Goal: Task Accomplishment & Management: Use online tool/utility

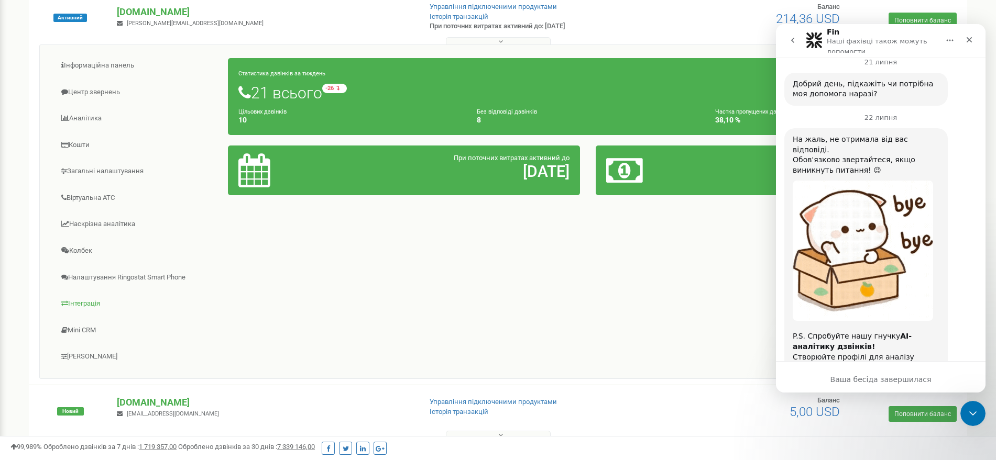
scroll to position [168, 0]
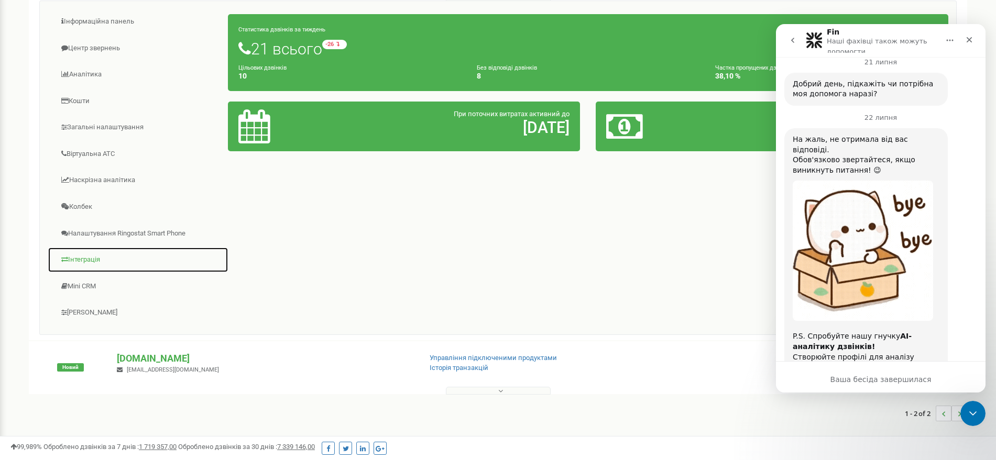
click at [86, 252] on link "Інтеграція" at bounding box center [138, 260] width 181 height 26
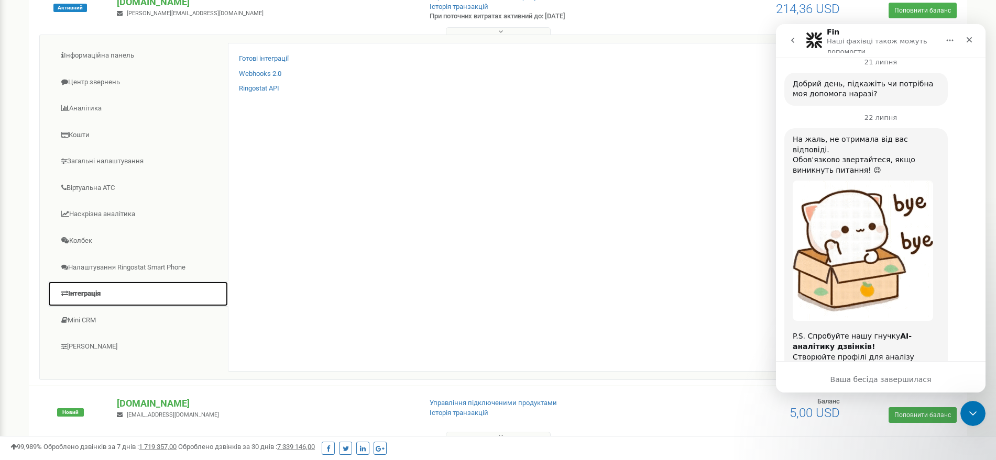
scroll to position [103, 0]
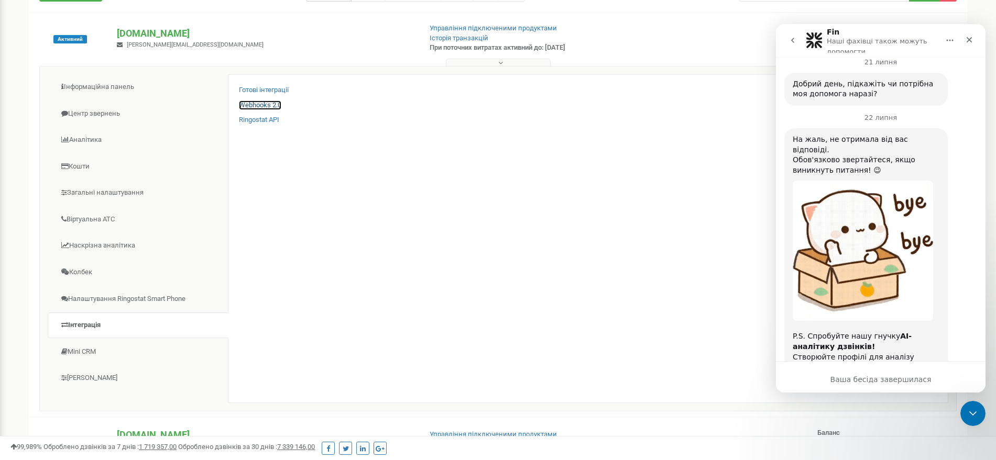
click at [272, 105] on link "Webhooks 2.0" at bounding box center [260, 106] width 42 height 10
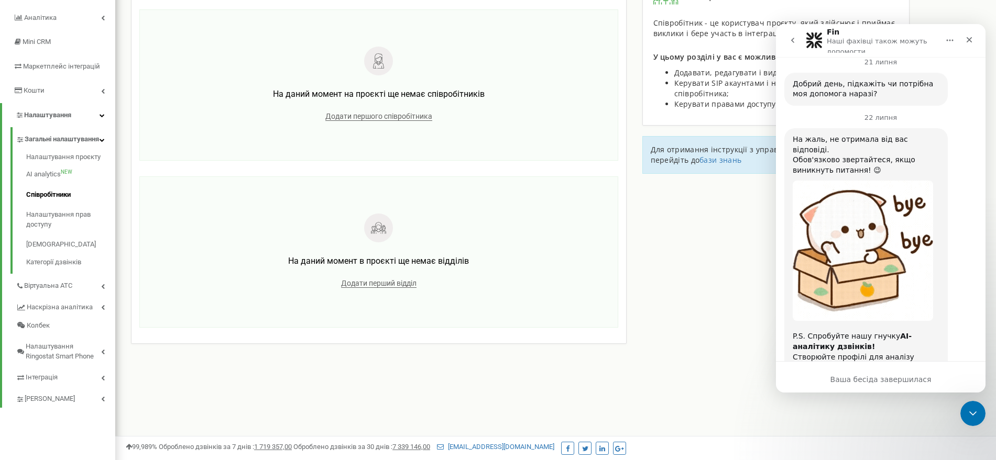
scroll to position [65, 0]
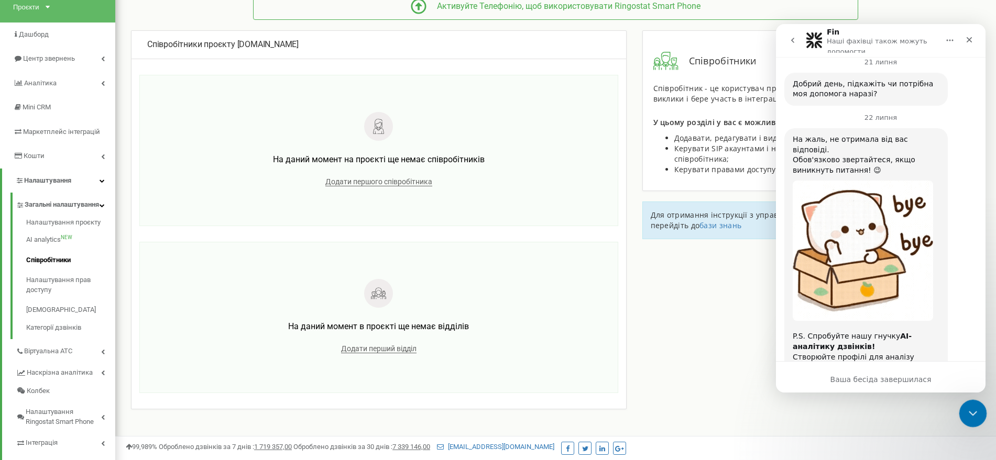
click at [967, 414] on icon "Закрити програму для спілкування Intercom" at bounding box center [971, 412] width 13 height 13
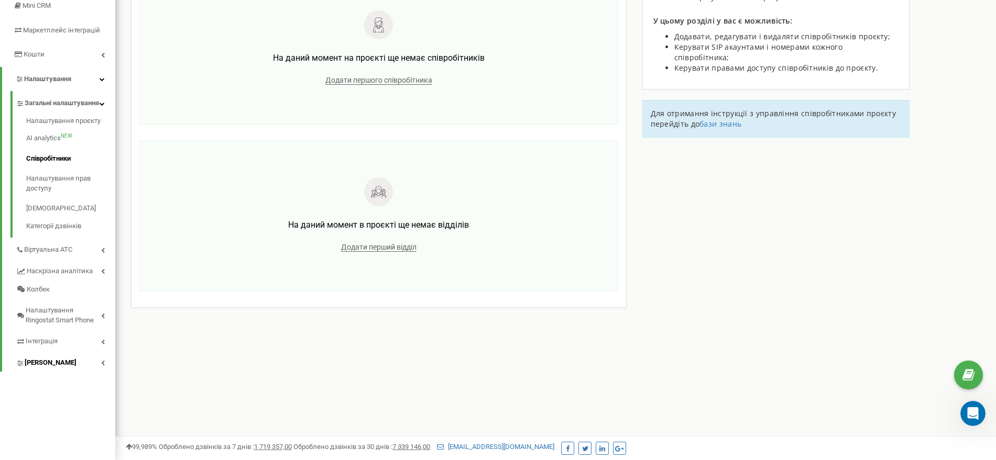
scroll to position [168, 0]
click at [53, 346] on span "Інтеграція" at bounding box center [42, 341] width 32 height 10
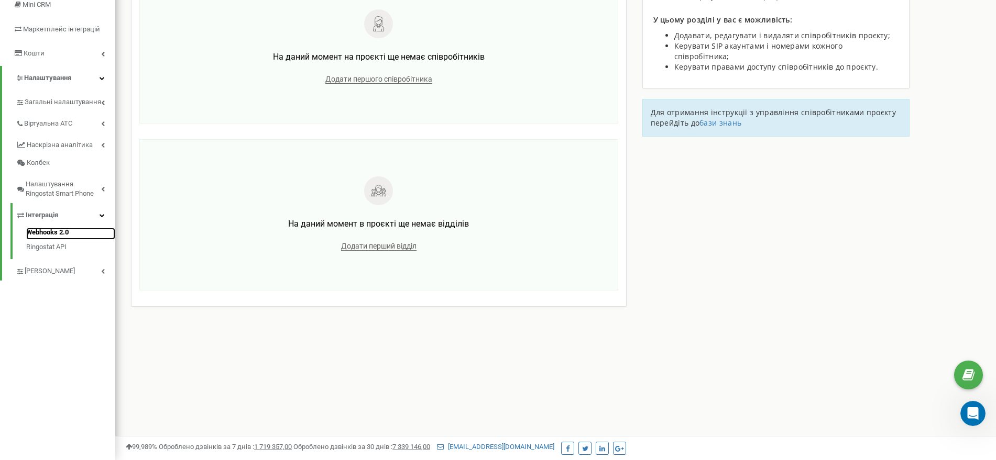
click at [57, 238] on link "Webhooks 2.0" at bounding box center [70, 234] width 89 height 13
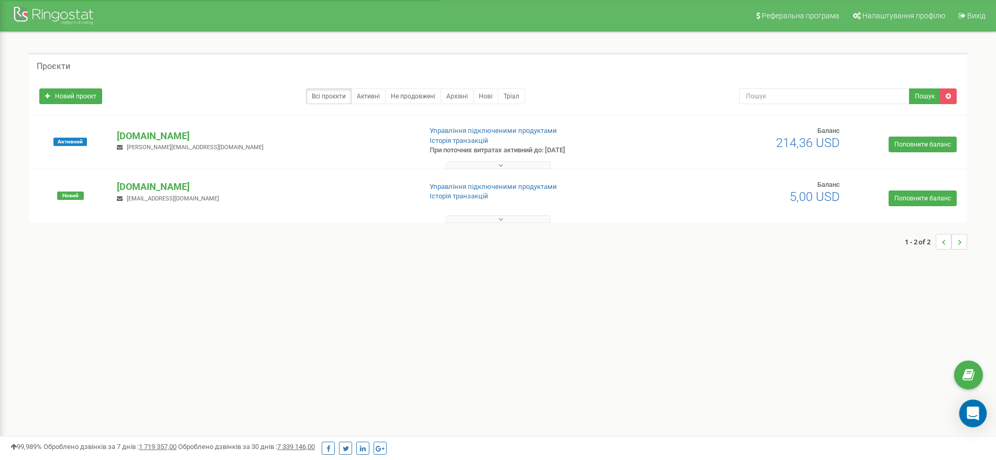
click at [973, 411] on icon "Open Intercom Messenger" at bounding box center [973, 414] width 12 height 14
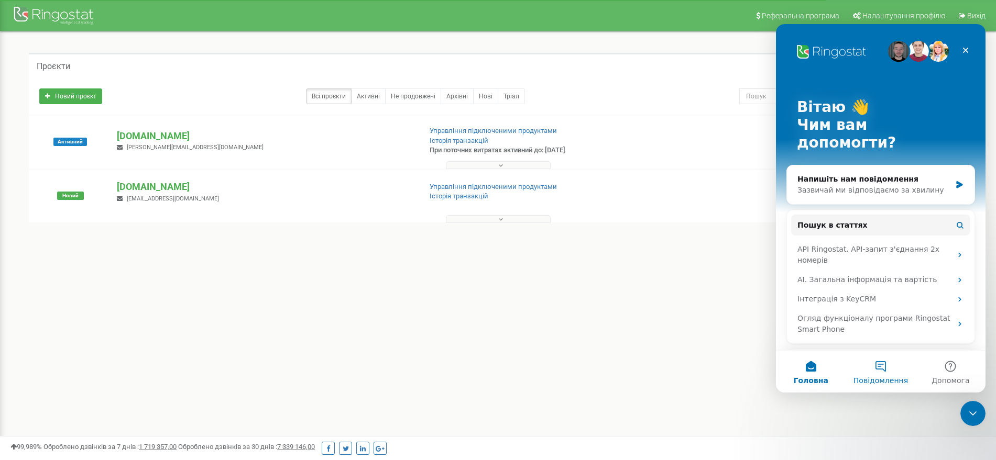
click at [870, 369] on button "Повідомлення" at bounding box center [881, 372] width 70 height 42
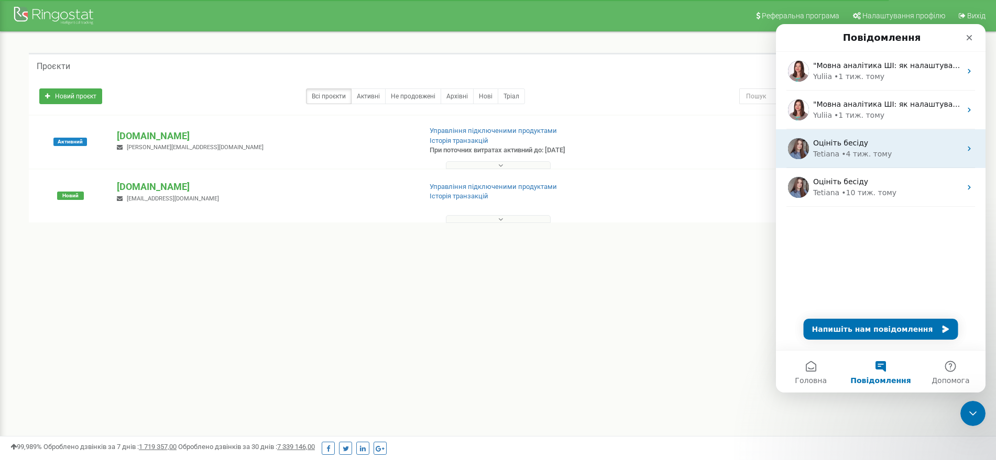
click at [873, 149] on div "• 4 тиж. тому" at bounding box center [866, 154] width 50 height 11
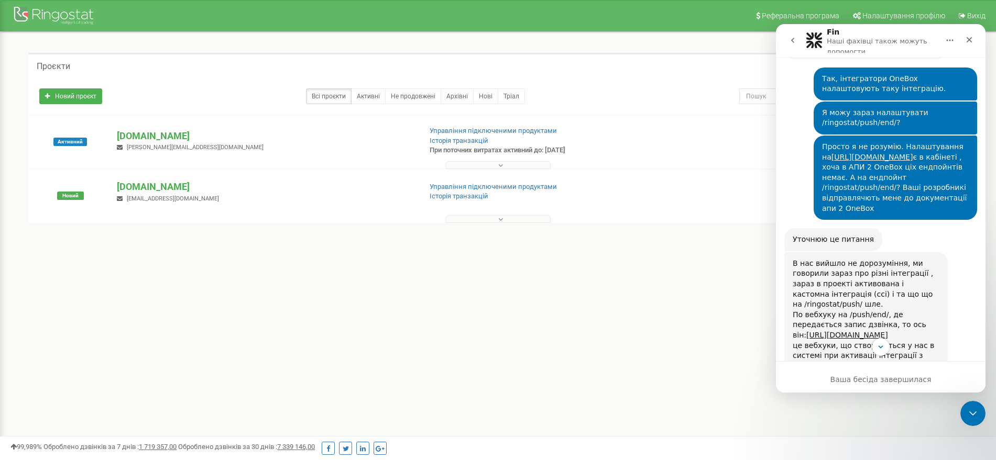
scroll to position [4987, 0]
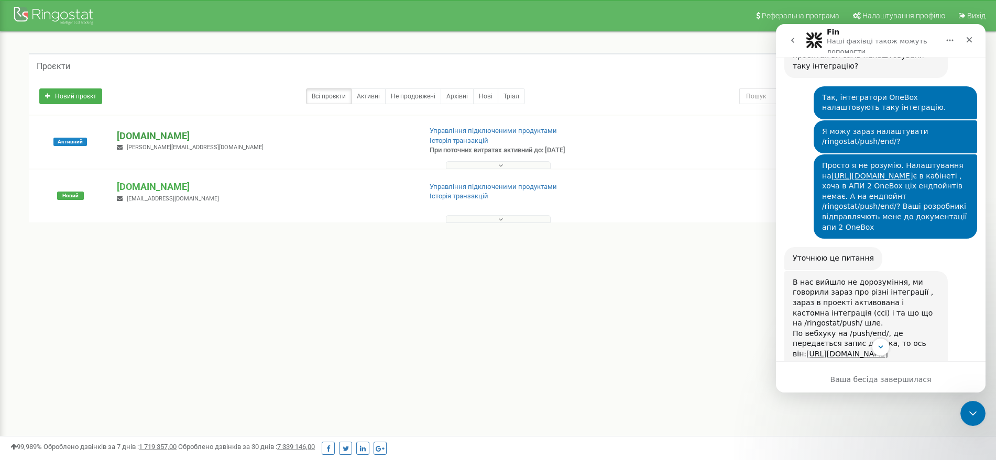
click at [162, 138] on p "[DOMAIN_NAME]" at bounding box center [264, 136] width 295 height 14
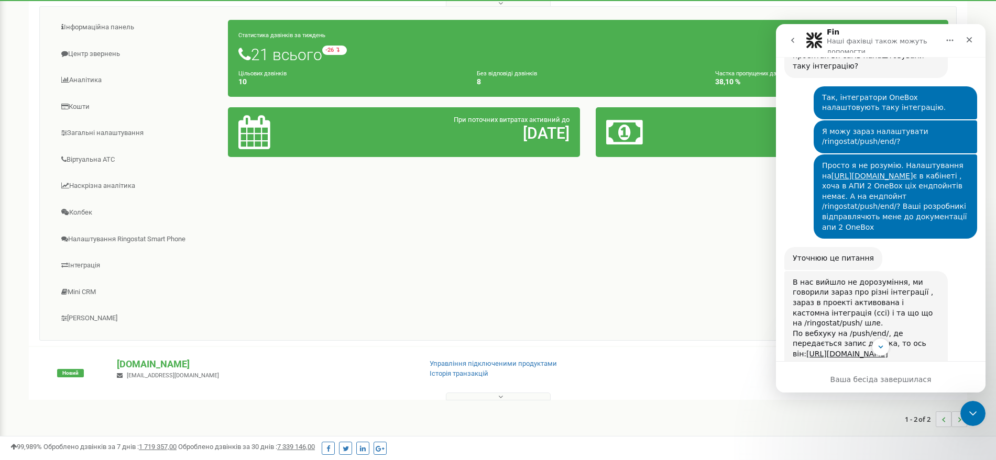
scroll to position [168, 0]
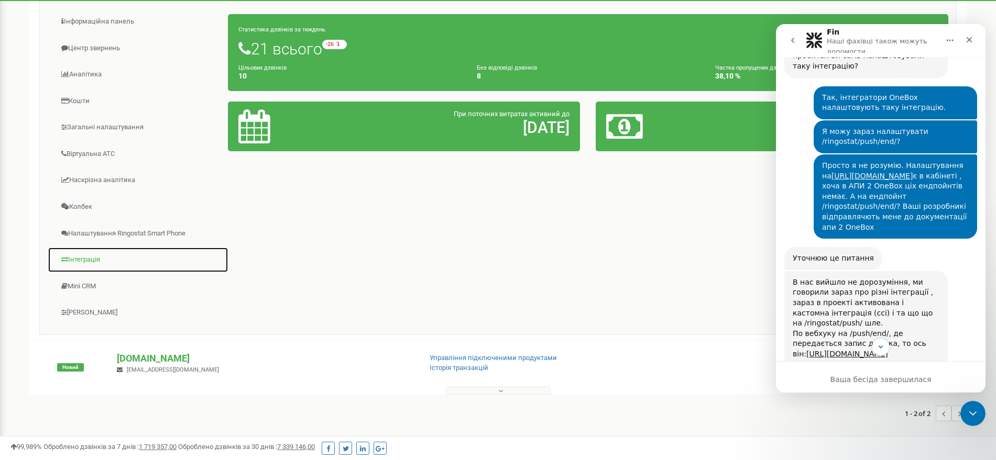
click at [84, 262] on link "Інтеграція" at bounding box center [138, 260] width 181 height 26
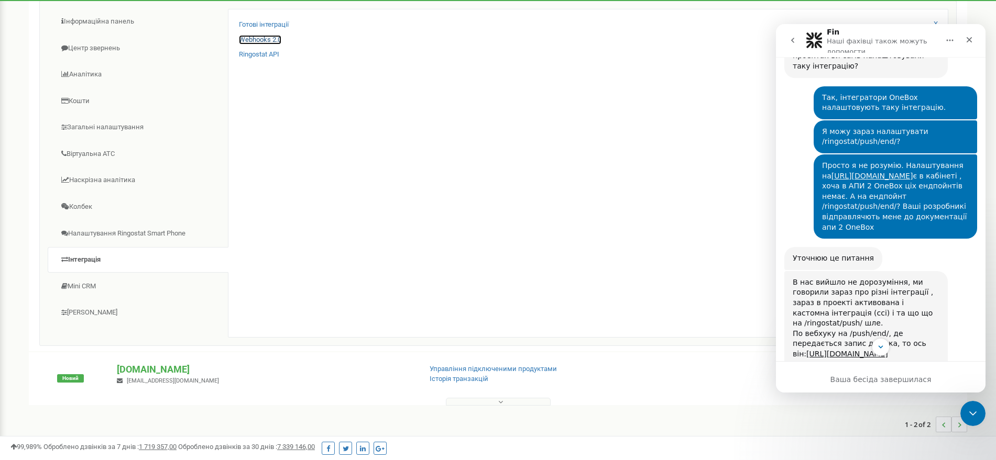
click at [269, 43] on link "Webhooks 2.0" at bounding box center [260, 40] width 42 height 10
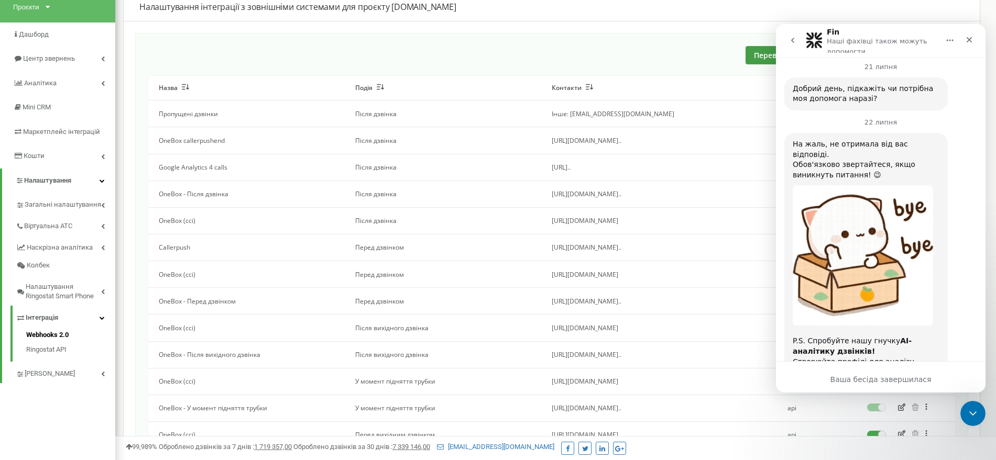
scroll to position [5642, 0]
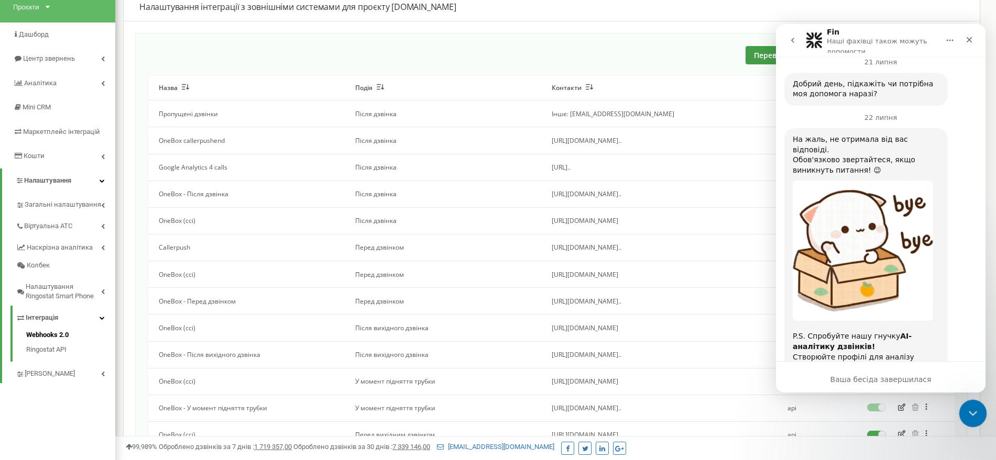
click html
click at [980, 413] on div "Закрити програму для спілкування Intercom" at bounding box center [971, 412] width 25 height 25
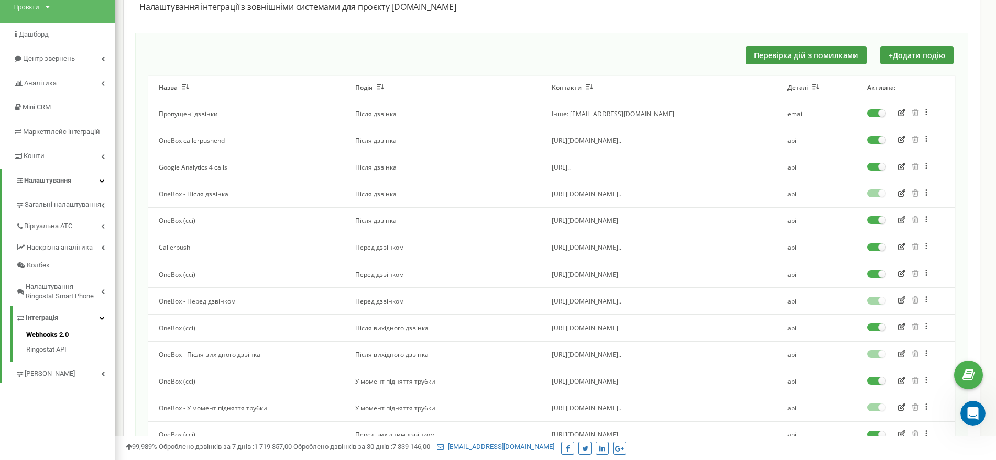
click at [903, 272] on icon "button" at bounding box center [901, 273] width 7 height 7
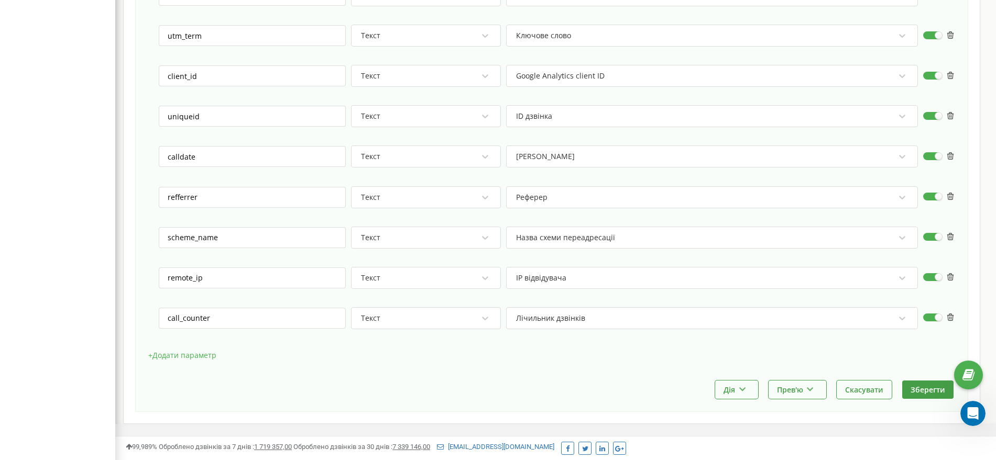
scroll to position [962, 0]
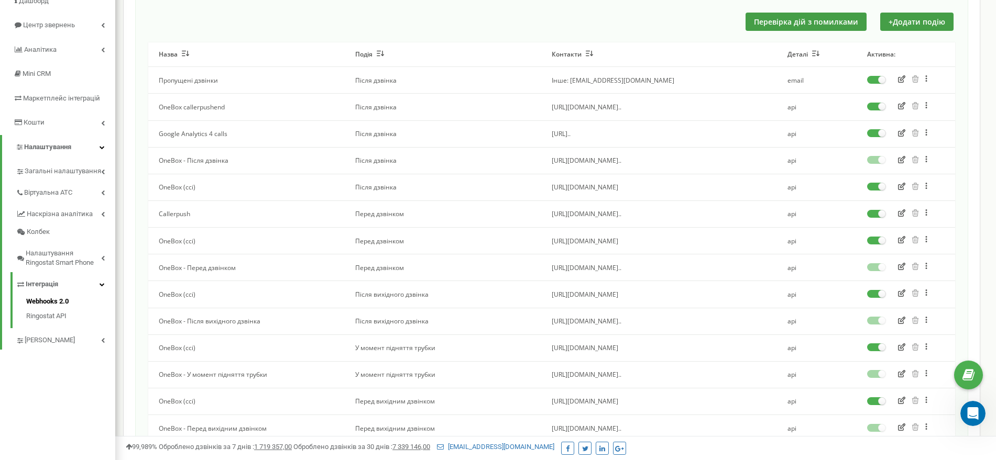
scroll to position [68, 0]
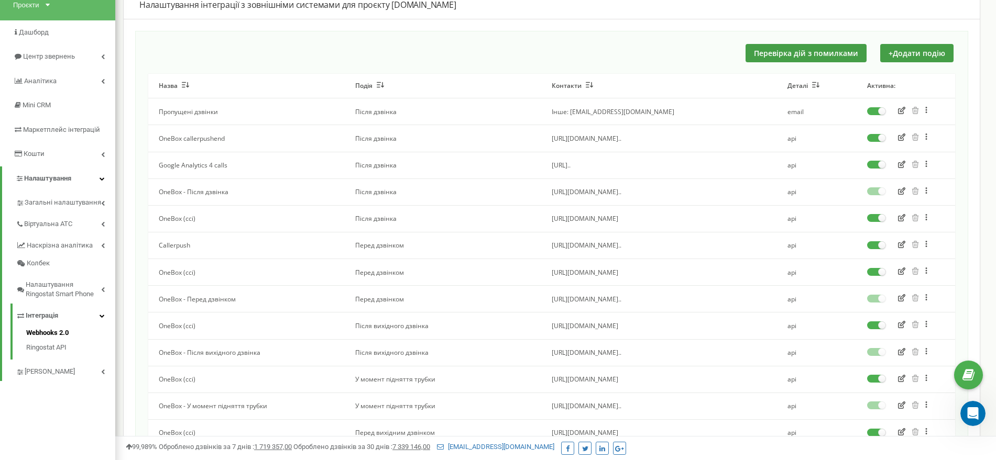
click at [904, 135] on icon "button" at bounding box center [901, 137] width 7 height 7
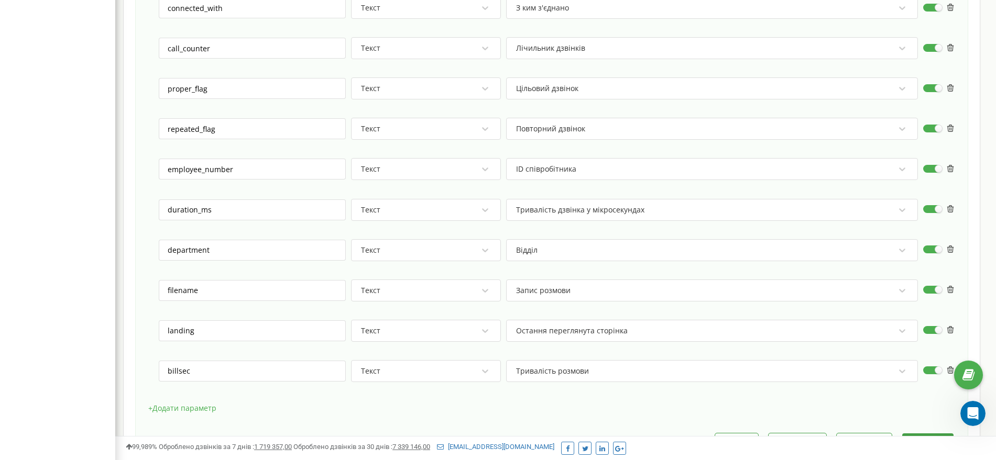
scroll to position [1526, 0]
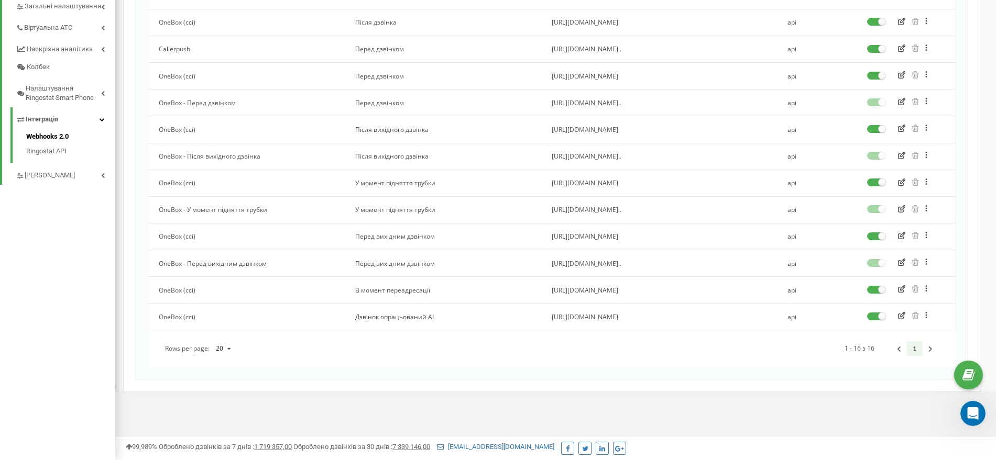
scroll to position [68, 0]
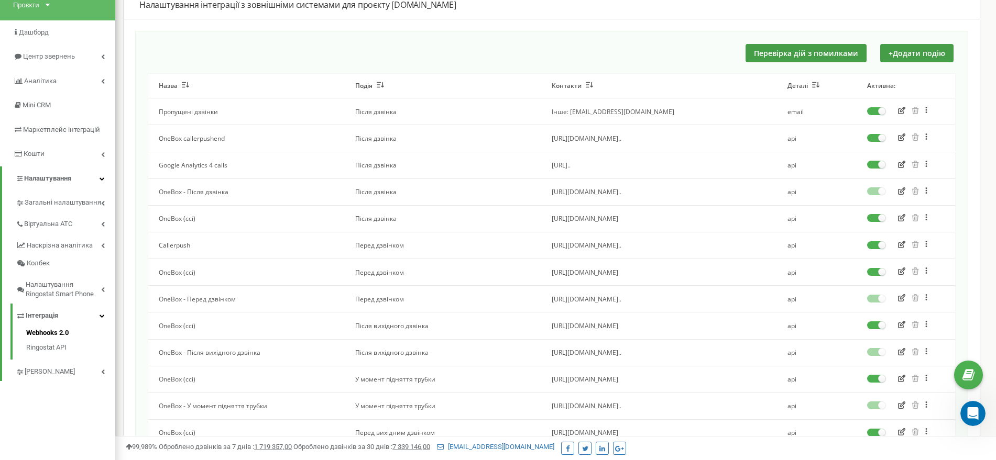
click at [899, 299] on icon "button" at bounding box center [901, 297] width 7 height 7
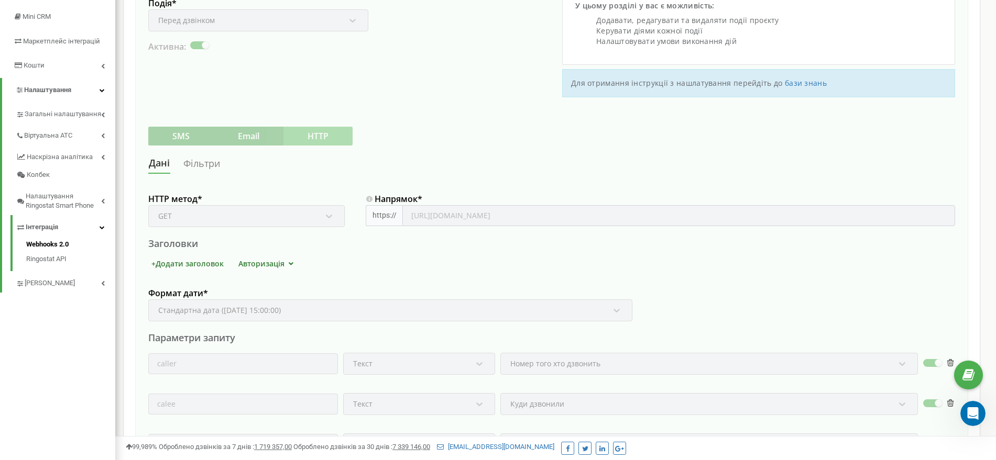
scroll to position [133, 0]
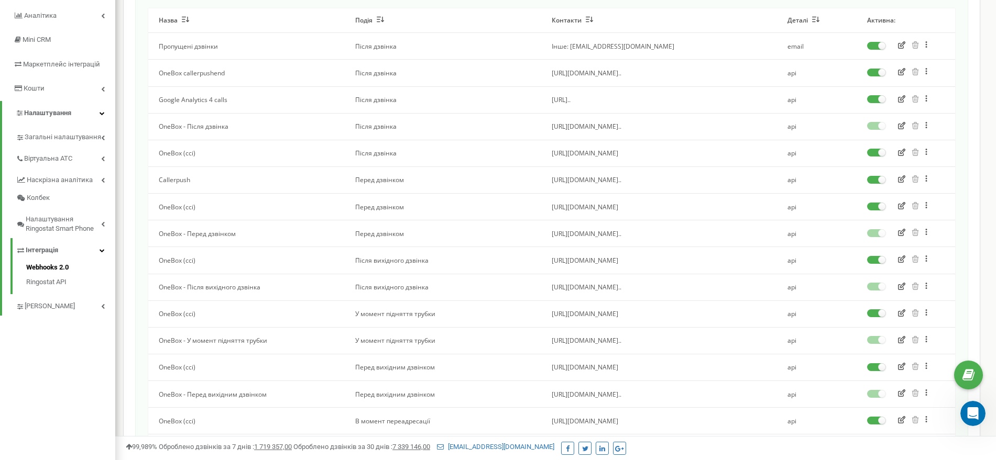
scroll to position [68, 0]
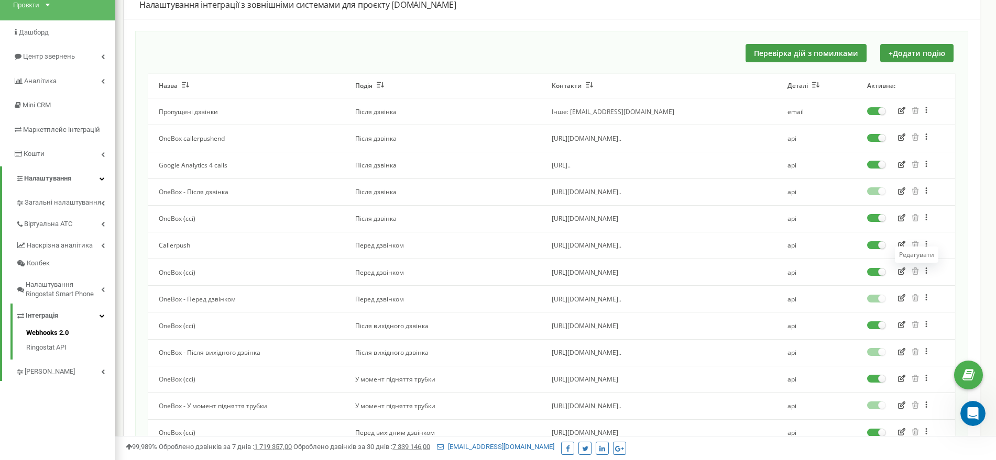
click at [901, 271] on icon "button" at bounding box center [901, 271] width 7 height 7
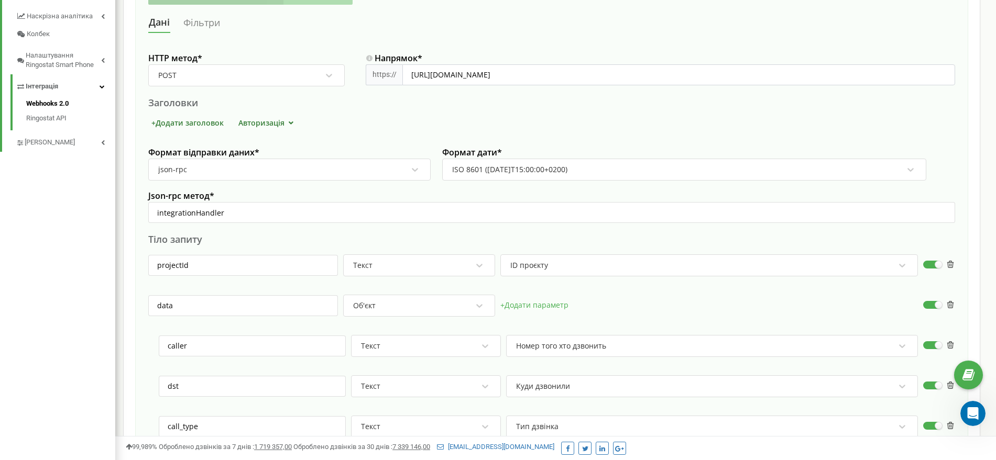
scroll to position [327, 0]
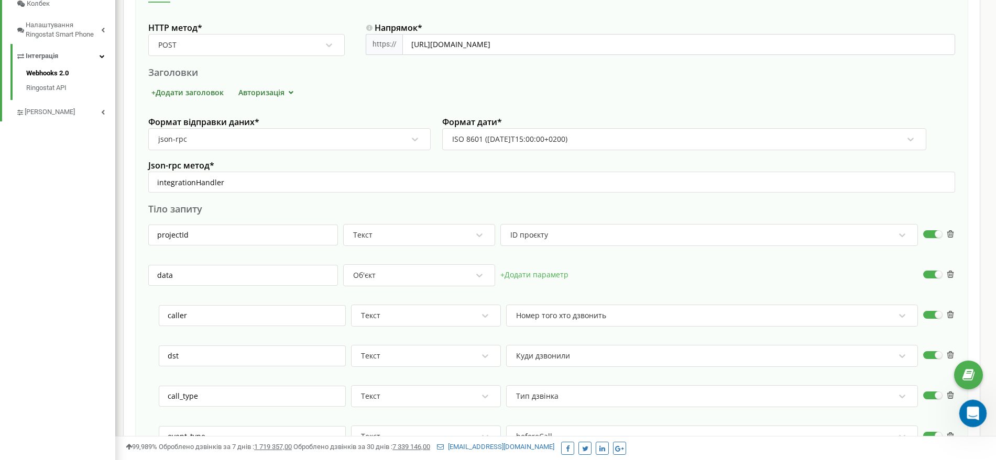
click at [968, 408] on icon "Відкрити програму для спілкування Intercom" at bounding box center [971, 412] width 17 height 17
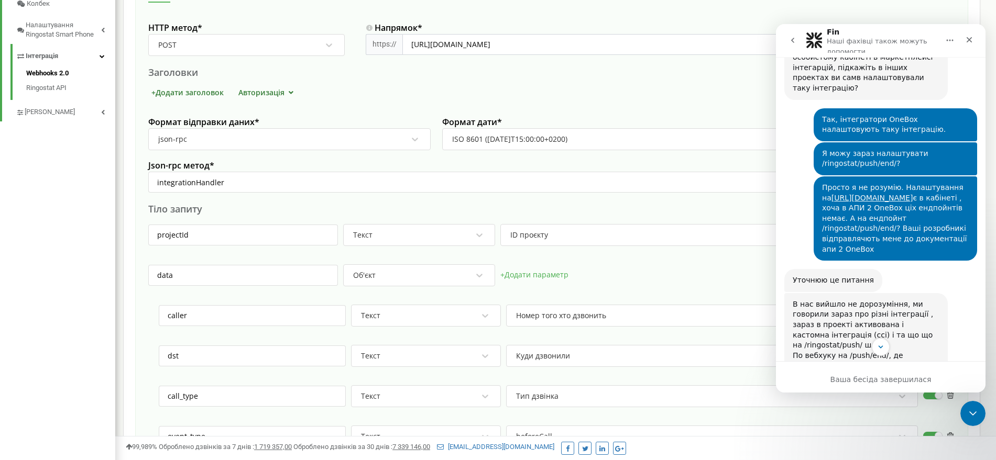
scroll to position [4987, 0]
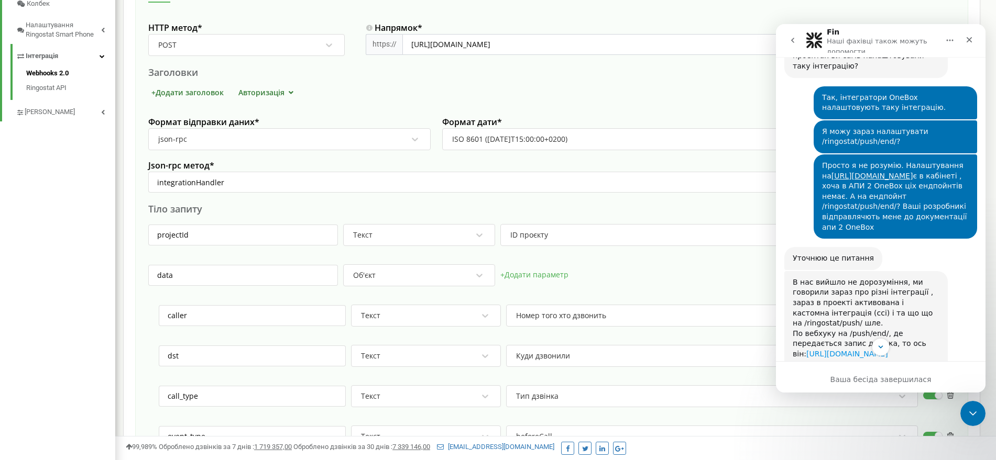
click at [829, 350] on link "https://app.ringostat.com/project/advanced_notifications/edit_event?project_id=…" at bounding box center [847, 354] width 82 height 8
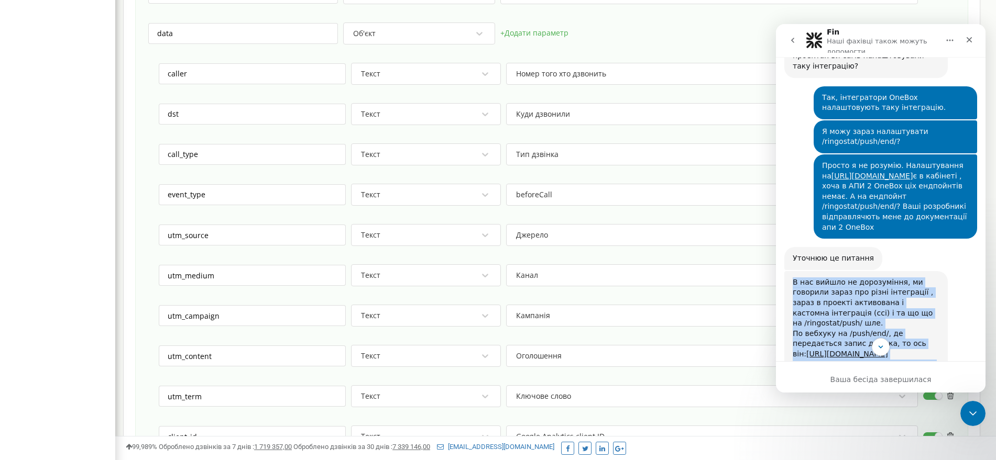
drag, startPoint x: 930, startPoint y: 196, endPoint x: 792, endPoint y: 100, distance: 168.5
click at [792, 271] on div "В нас вийшло не дорозуміння, ми говорили зараз про різні інтеграції , зараз в п…" at bounding box center [865, 391] width 163 height 240
copy div "В нас вийшло не дорозуміння, ми говорили зараз про різні інтеграції , зараз в п…"
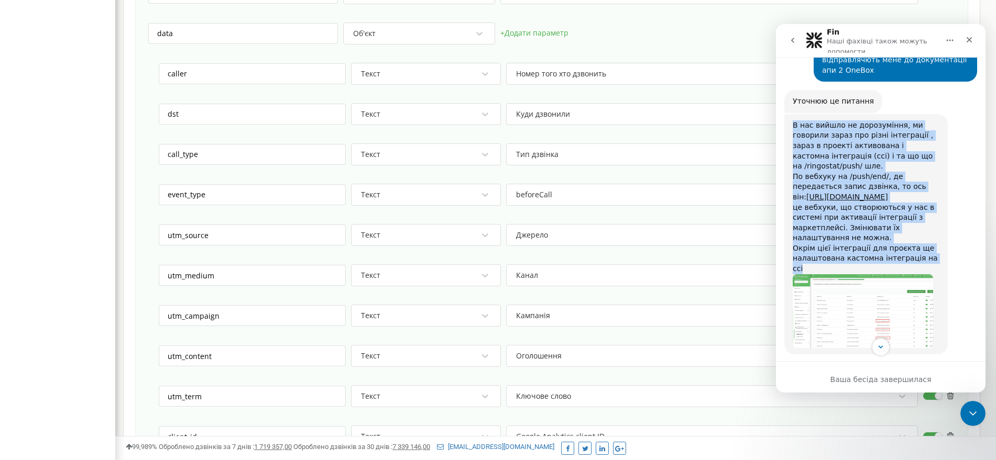
scroll to position [5183, 0]
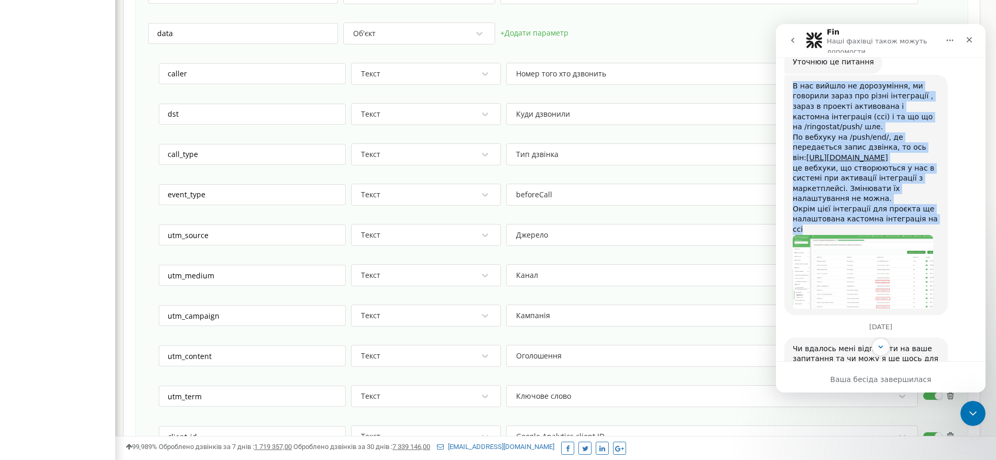
click at [865, 235] on img "Tetiana каже…" at bounding box center [863, 272] width 140 height 74
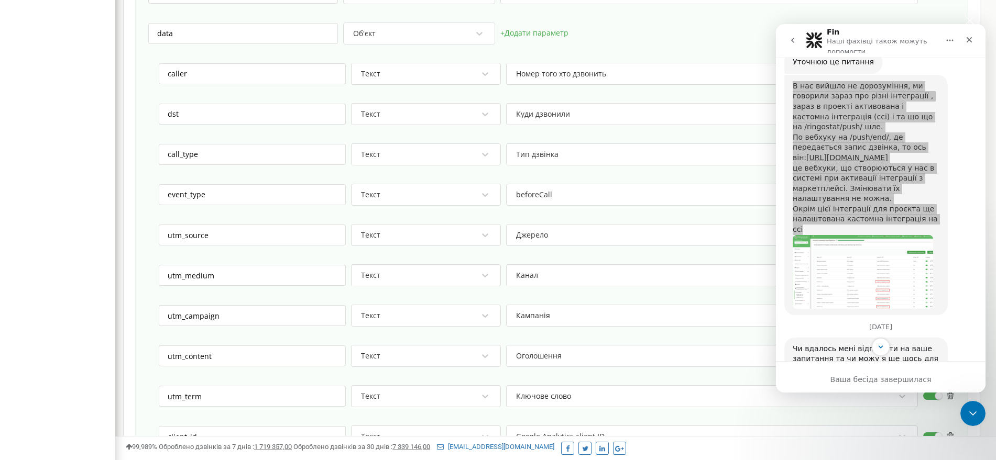
scroll to position [0, 0]
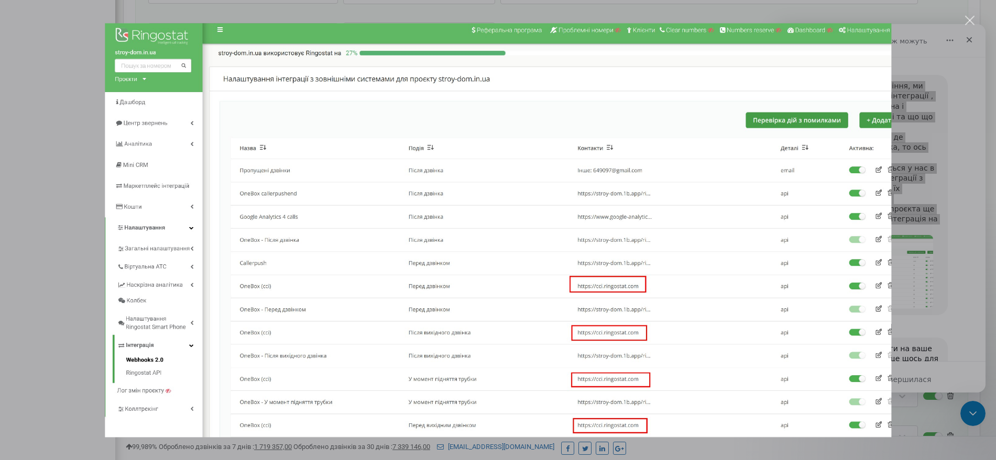
click at [980, 13] on div "Месенджер Intercom" at bounding box center [498, 230] width 996 height 460
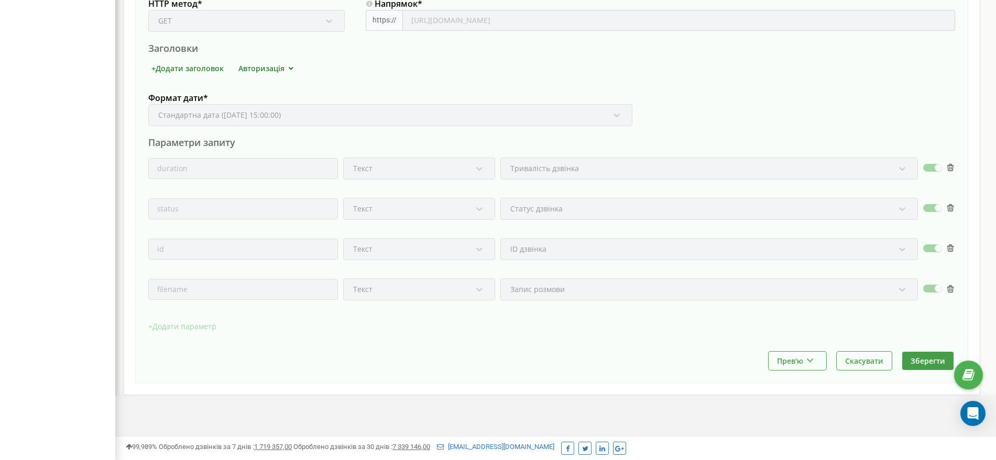
scroll to position [355, 0]
